Goal: Browse casually: Explore the website without a specific task or goal

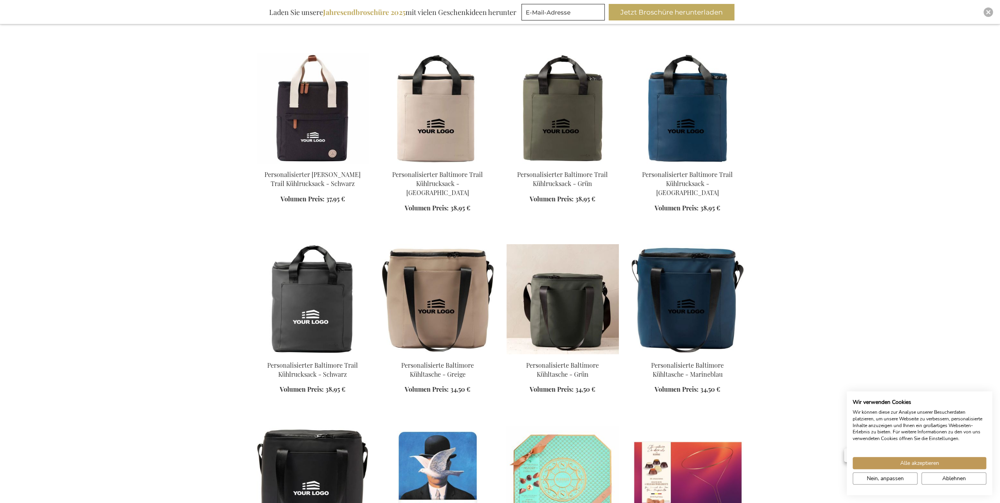
scroll to position [1769, 0]
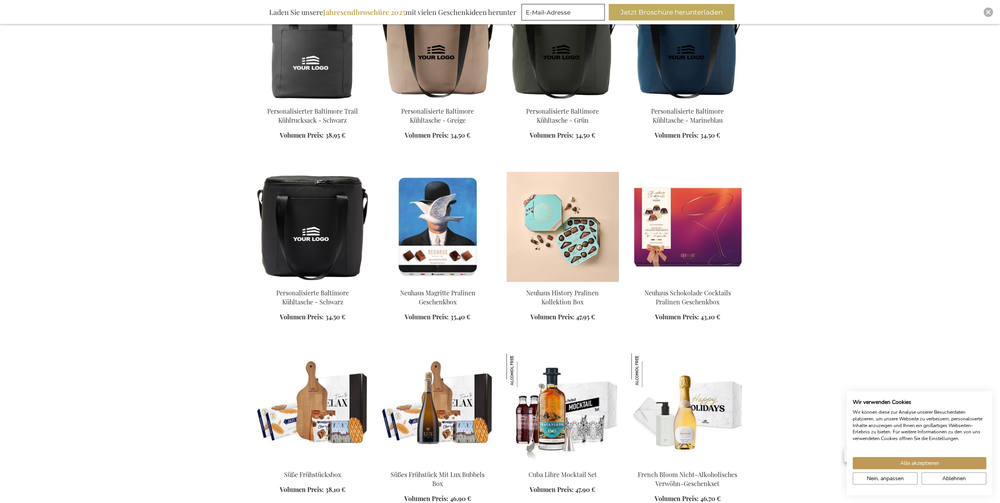
scroll to position [2044, 0]
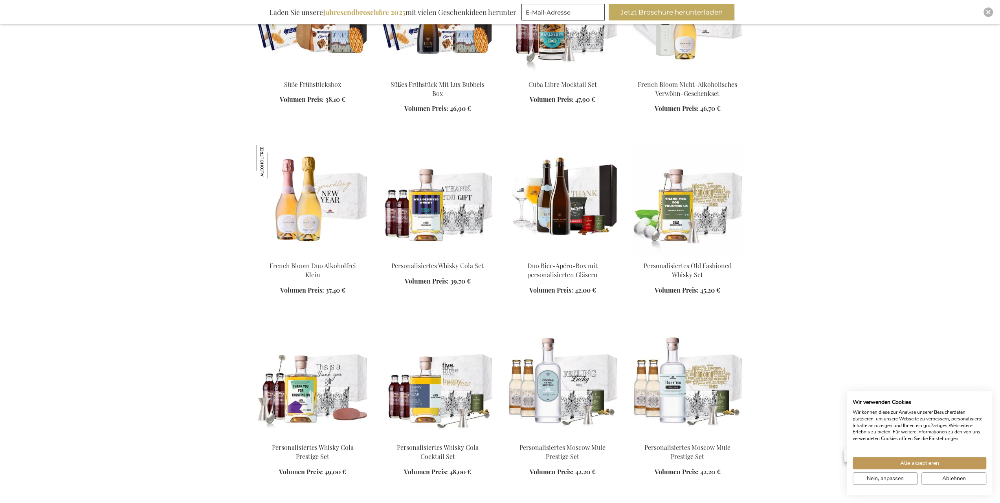
scroll to position [2437, 0]
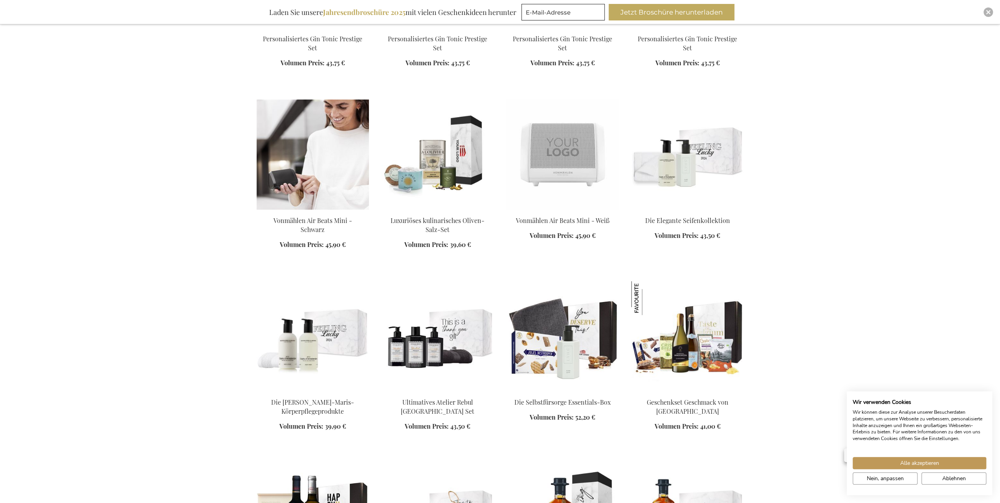
scroll to position [3184, 0]
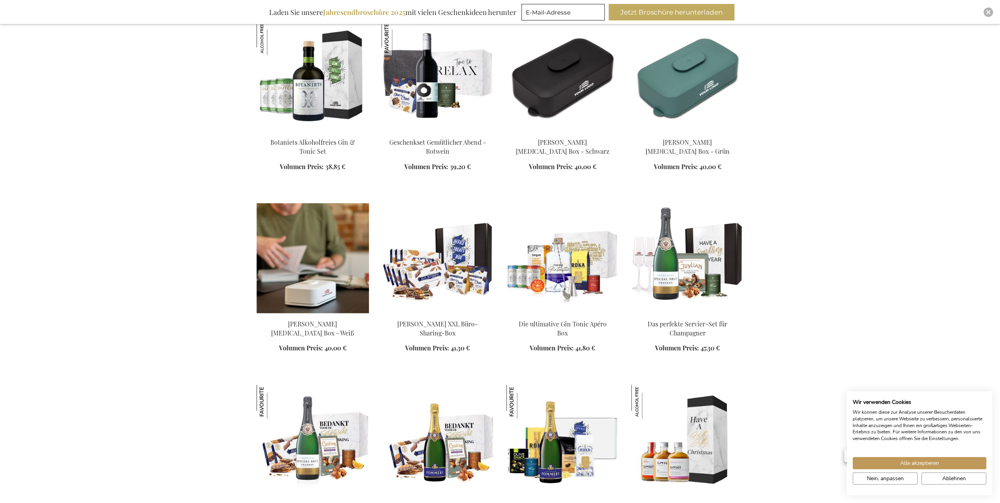
scroll to position [4088, 0]
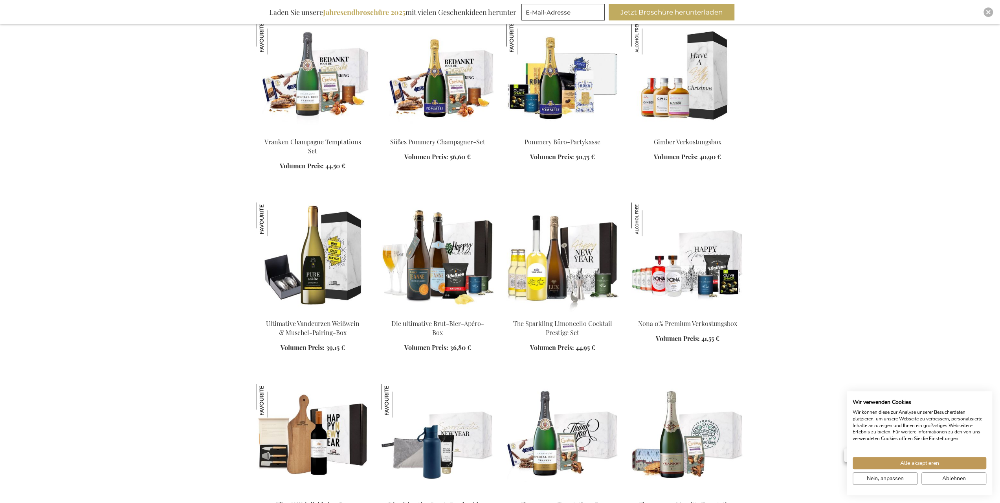
scroll to position [4364, 0]
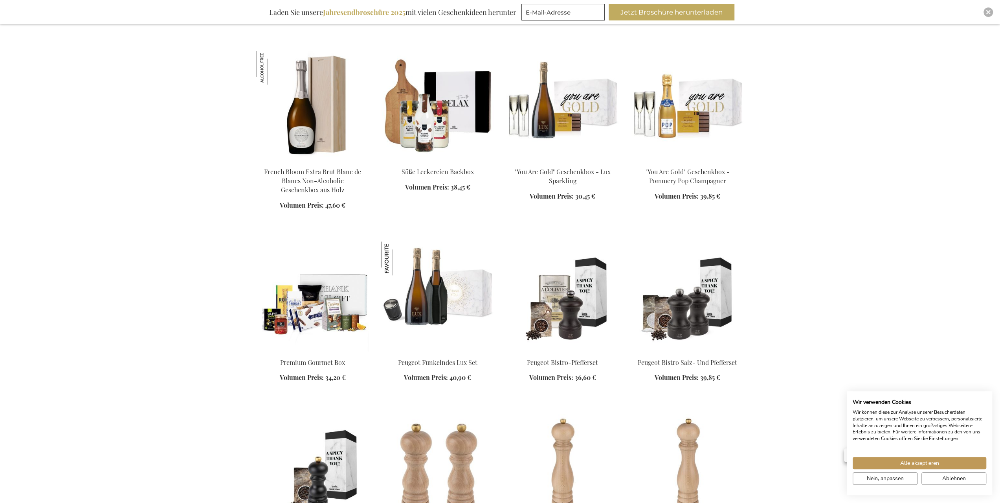
scroll to position [786, 0]
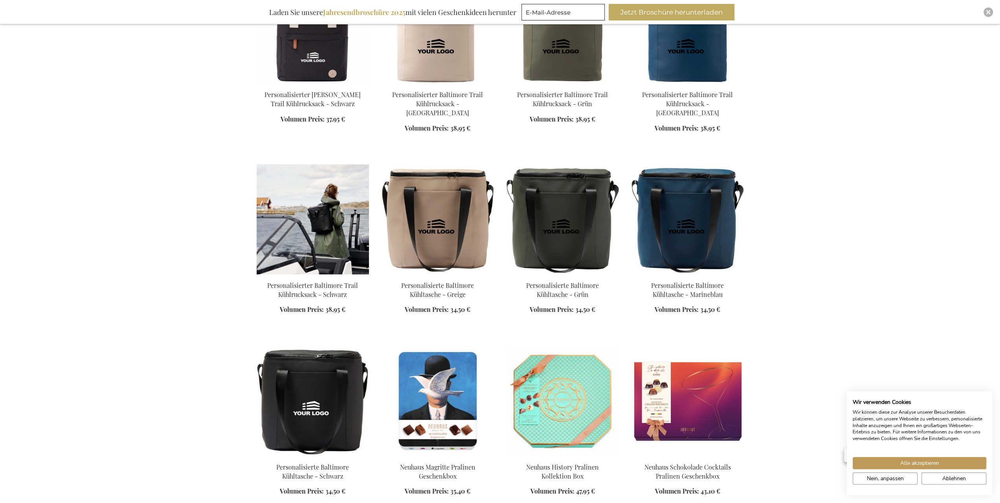
scroll to position [1848, 0]
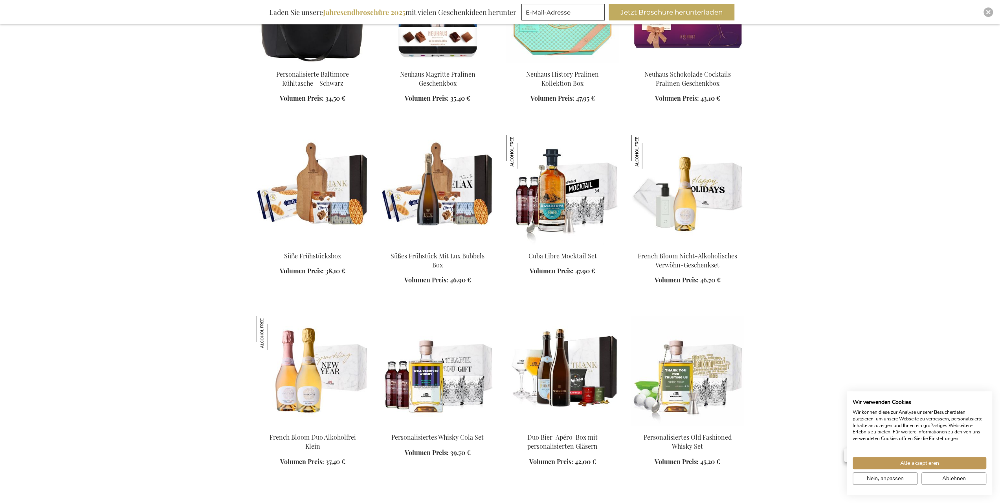
scroll to position [2241, 0]
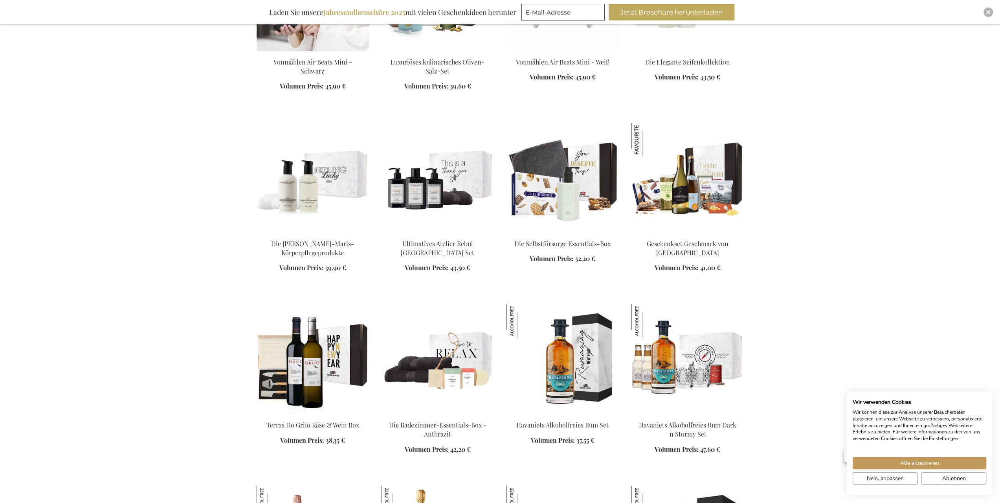
scroll to position [3381, 0]
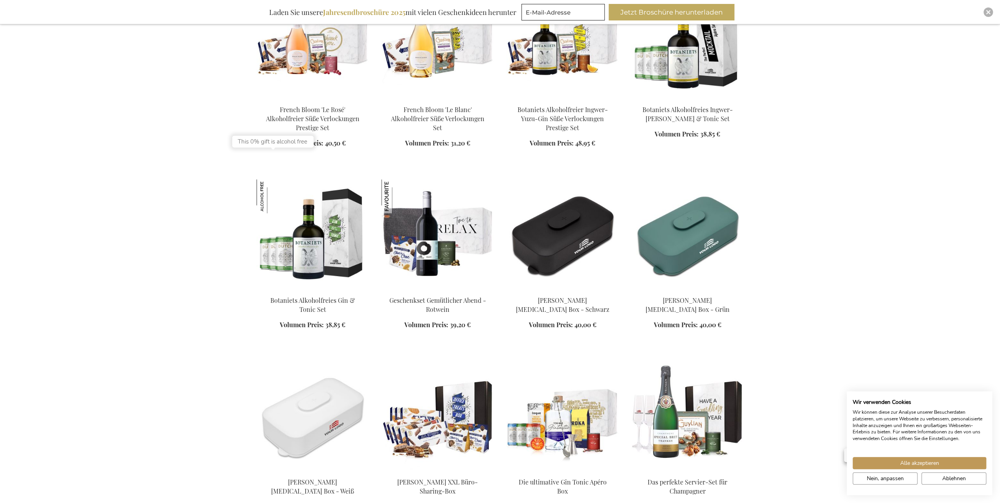
scroll to position [3853, 0]
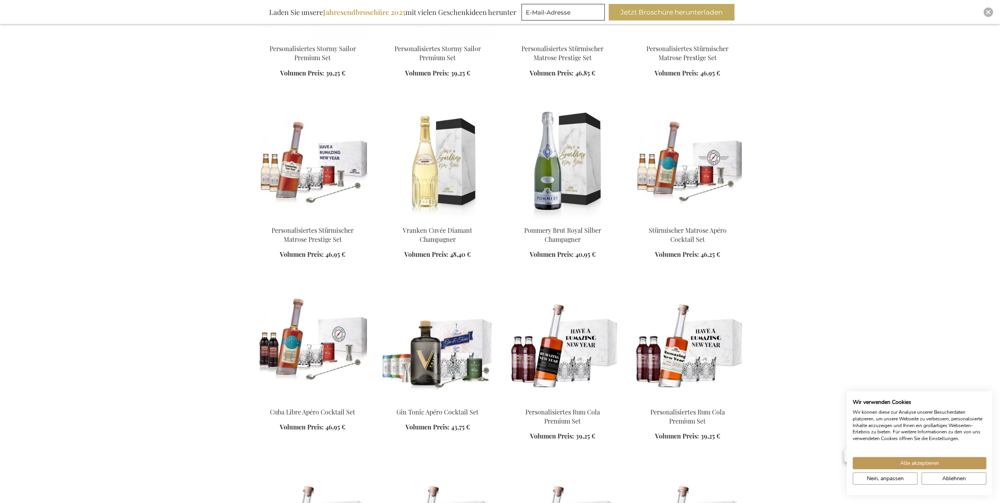
scroll to position [6290, 0]
